Goal: Check status: Check status

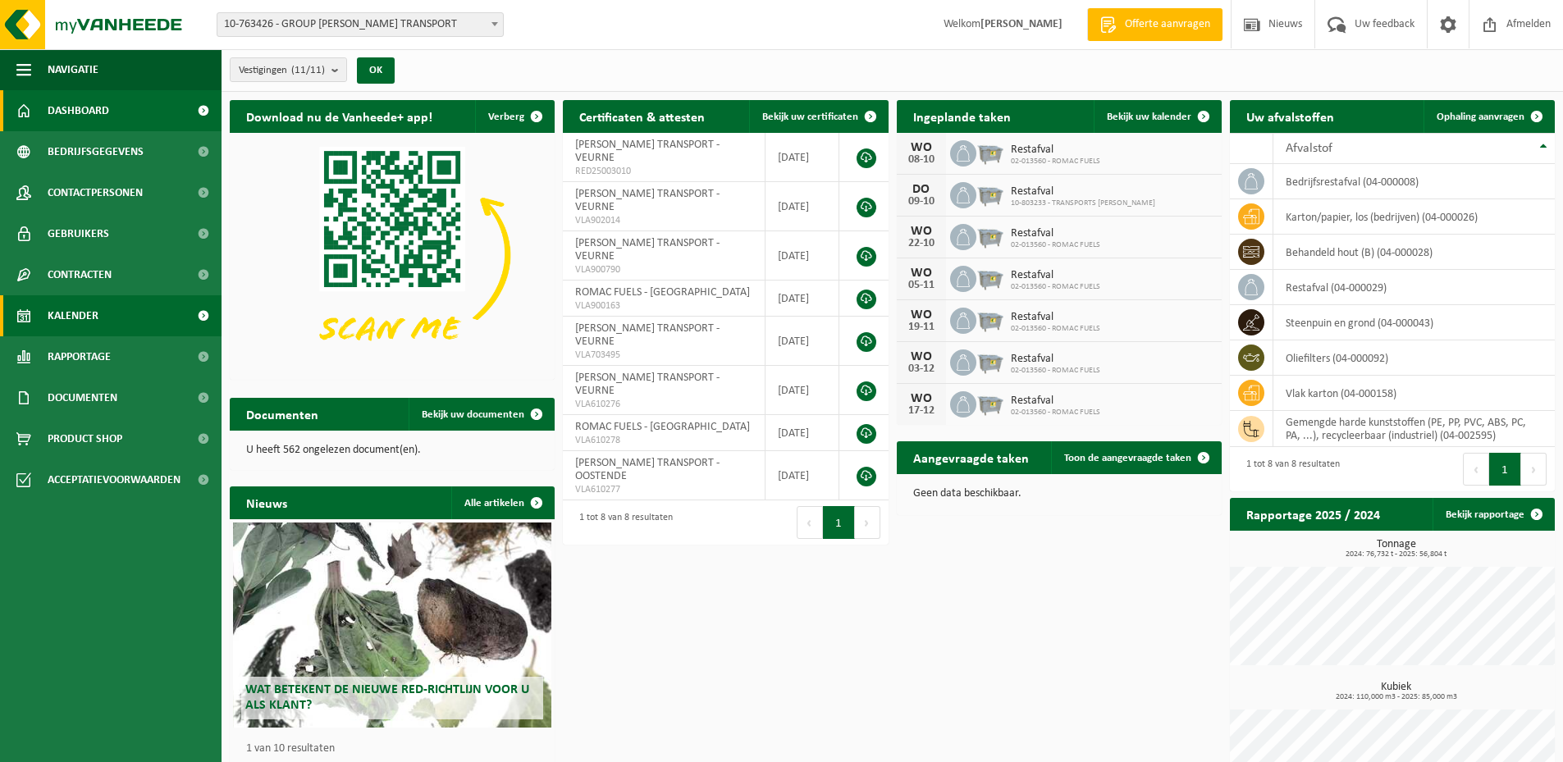
click at [96, 314] on span "Kalender" at bounding box center [73, 315] width 51 height 41
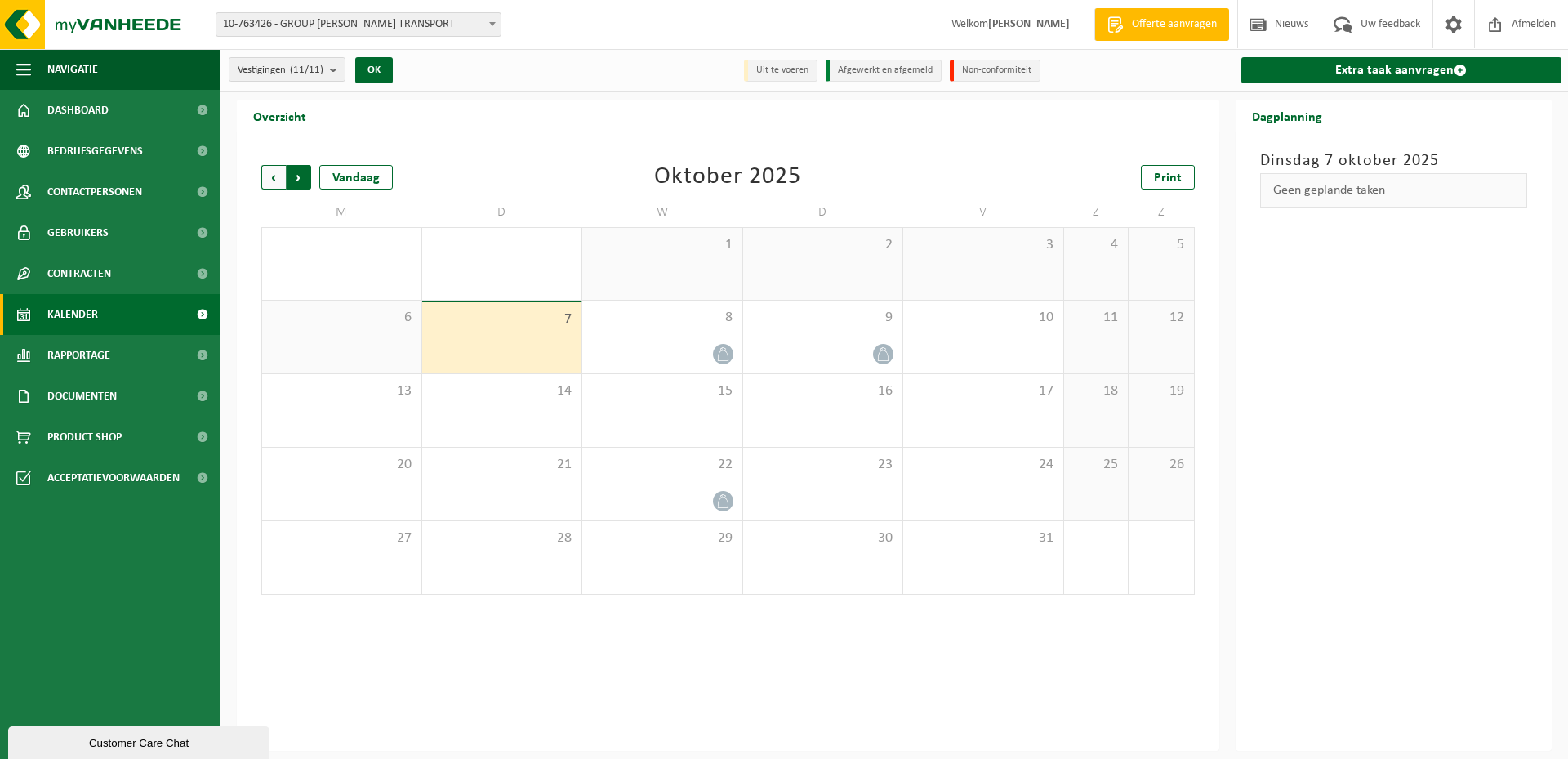
click at [274, 179] on span "Vorige" at bounding box center [274, 177] width 25 height 25
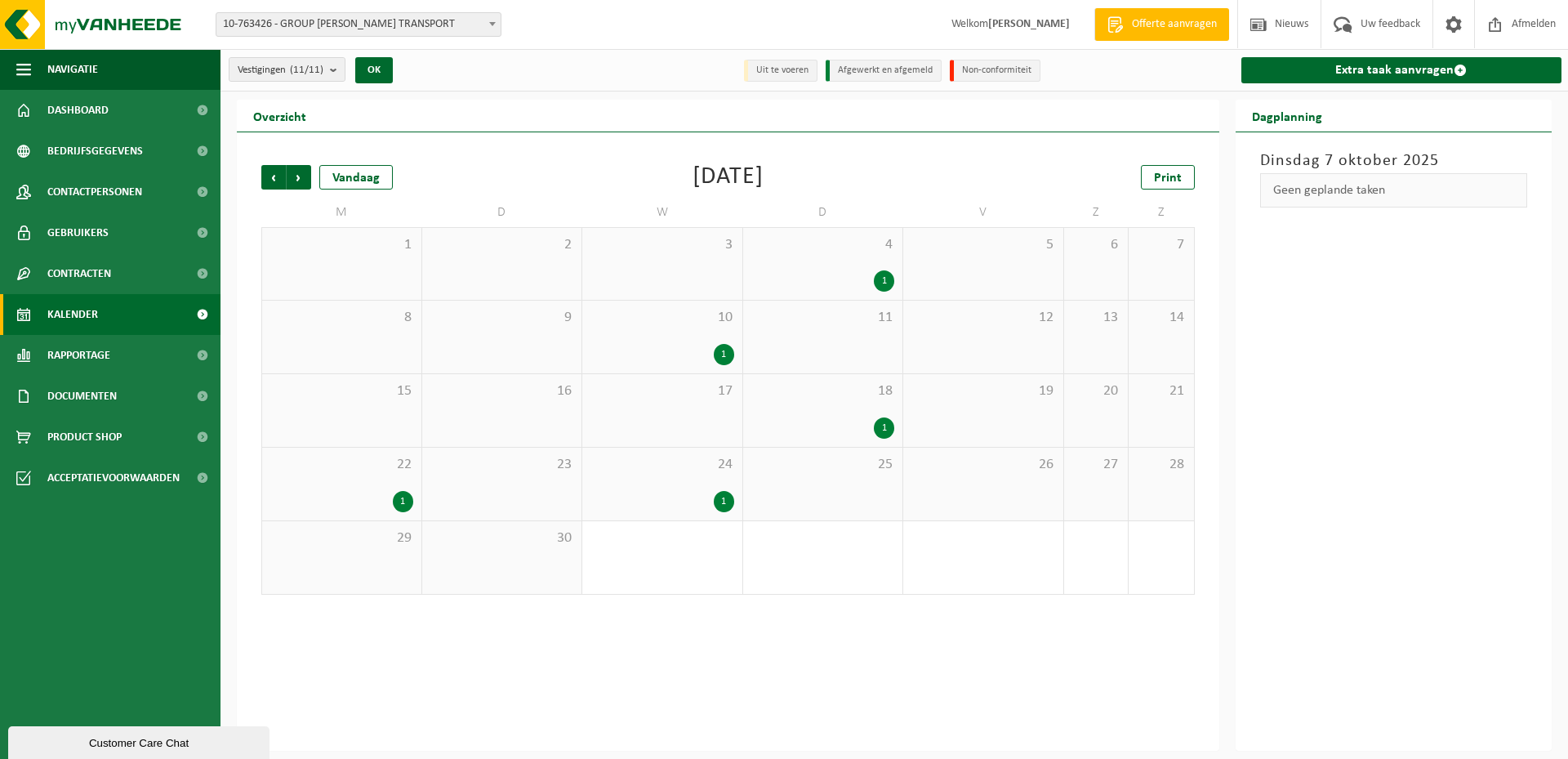
click at [885, 271] on div "1" at bounding box center [884, 281] width 21 height 21
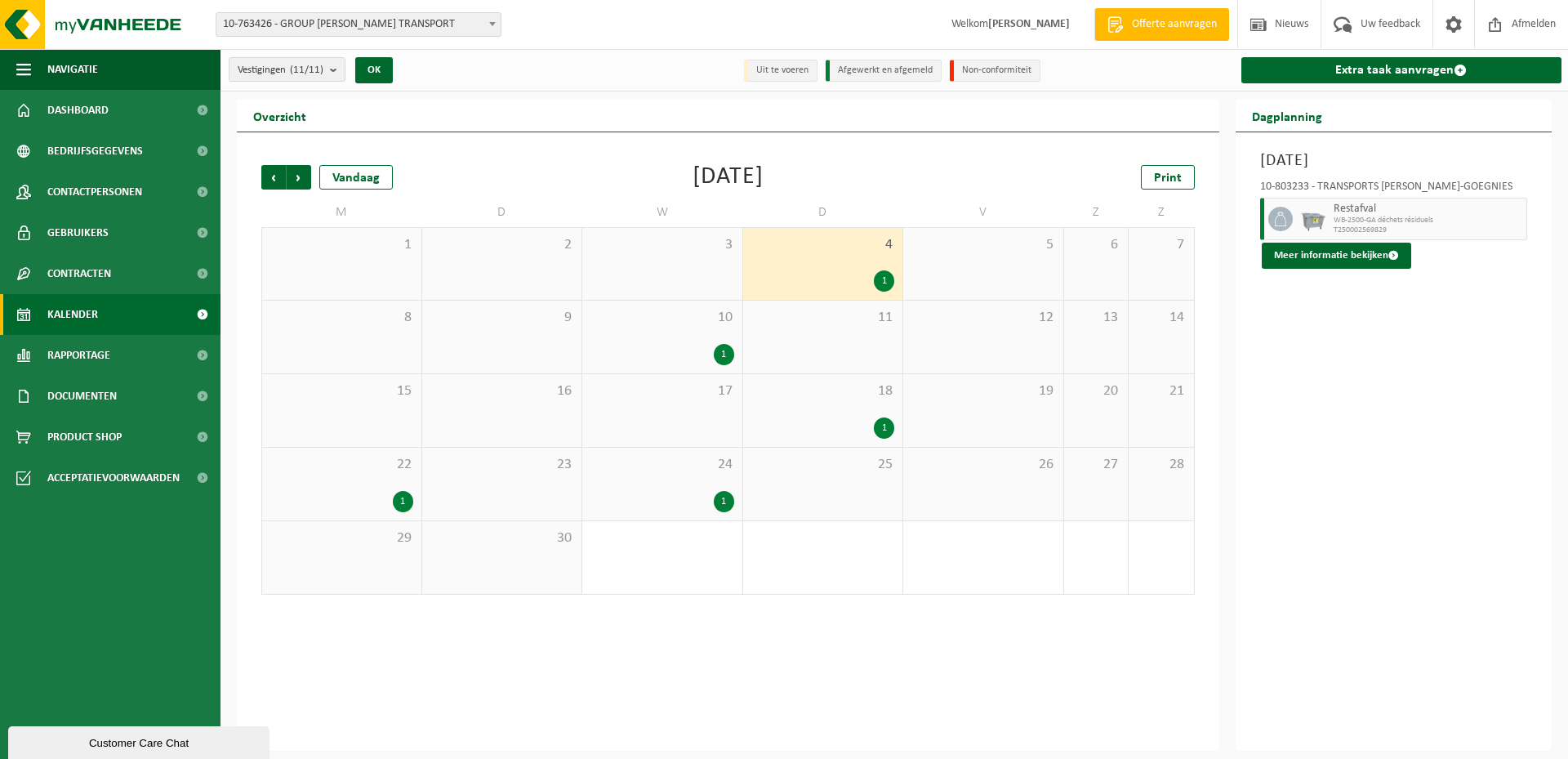
click at [885, 417] on div "1" at bounding box center [884, 427] width 21 height 21
